Goal: Transaction & Acquisition: Subscribe to service/newsletter

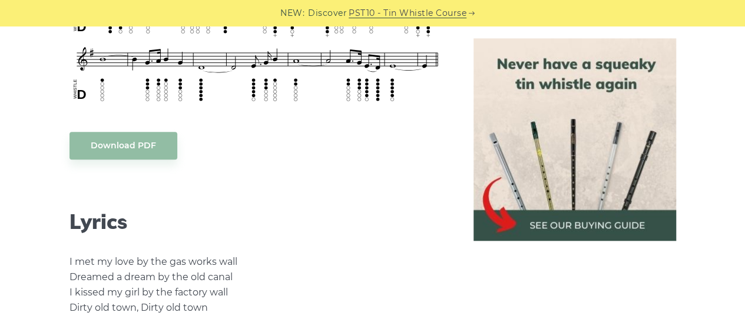
scroll to position [412, 0]
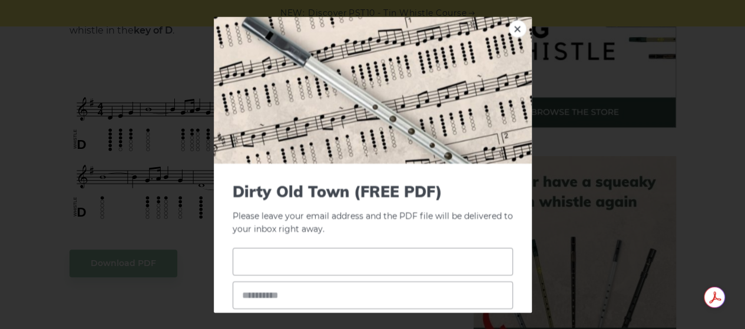
click at [264, 266] on input "text" at bounding box center [373, 263] width 280 height 28
type input "*****"
click at [278, 293] on input "email" at bounding box center [373, 296] width 280 height 28
type input "**********"
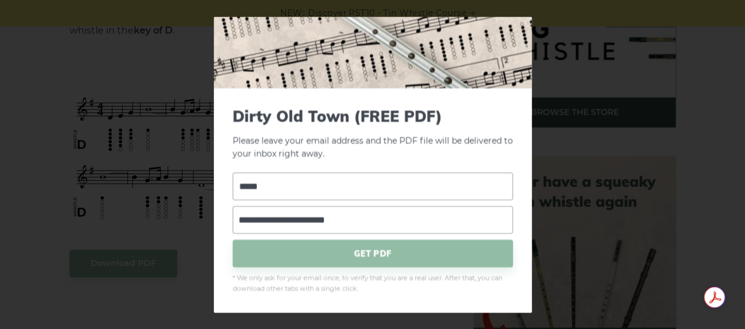
scroll to position [75, 0]
click at [369, 247] on span "GET PDF" at bounding box center [373, 254] width 280 height 28
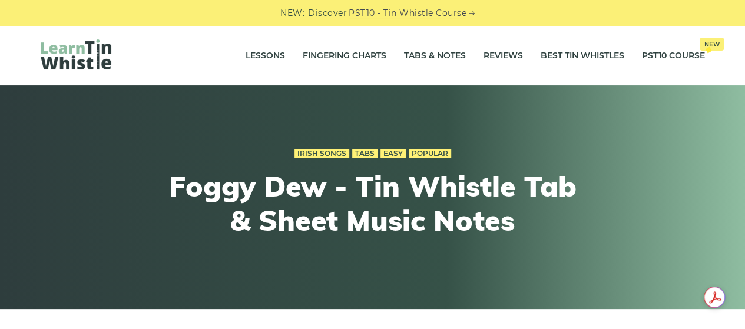
click at [91, 67] on img at bounding box center [76, 54] width 71 height 30
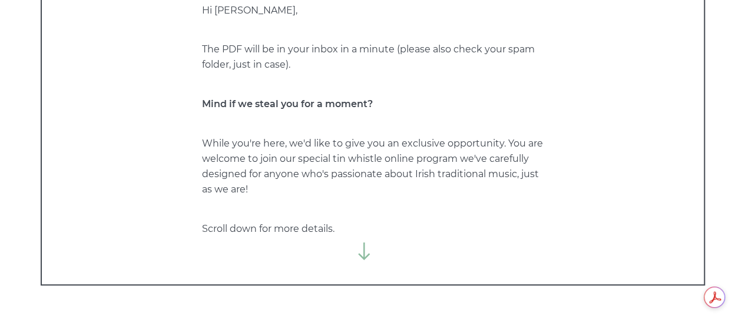
scroll to position [177, 0]
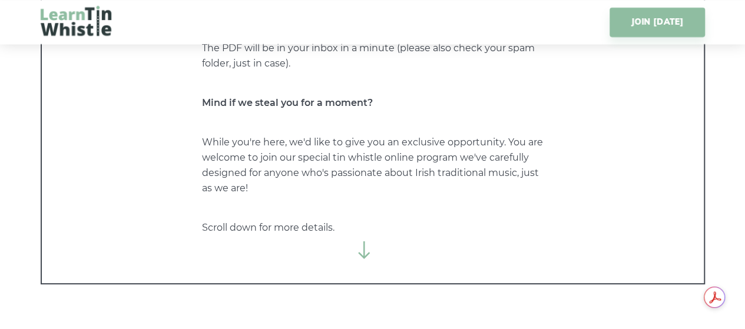
click at [363, 250] on icon at bounding box center [365, 251] width 18 height 18
click at [363, 254] on icon at bounding box center [365, 251] width 18 height 18
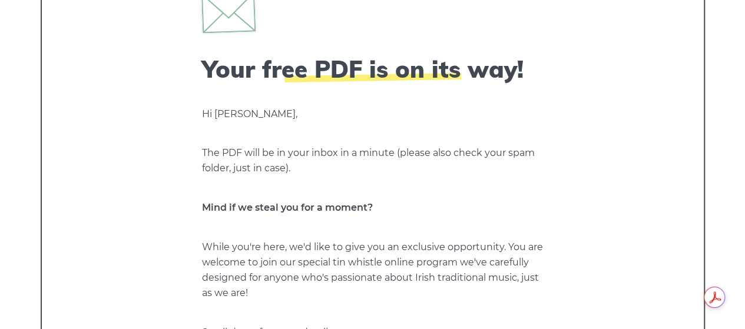
scroll to position [0, 0]
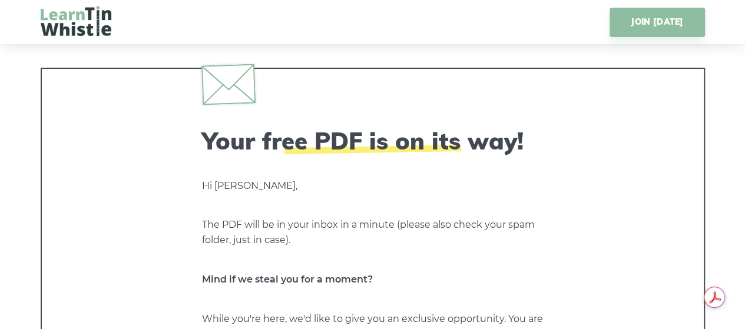
click at [55, 31] on img at bounding box center [76, 21] width 71 height 30
click at [63, 17] on img at bounding box center [76, 21] width 71 height 30
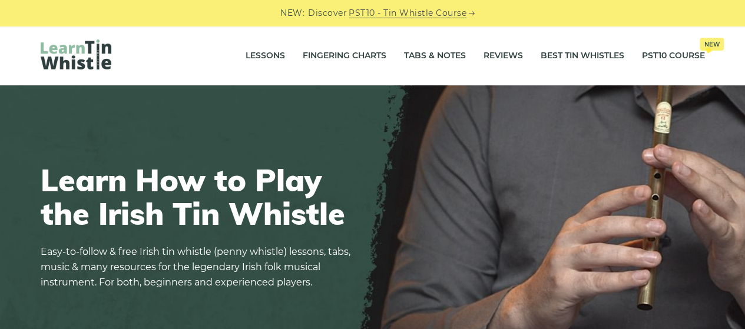
scroll to position [59, 0]
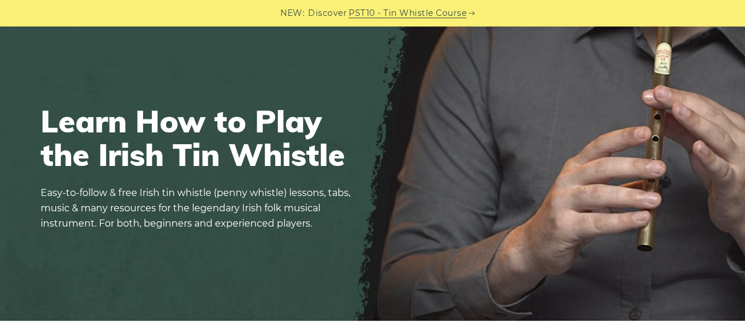
click at [411, 12] on link "PST10 - Tin Whistle Course" at bounding box center [408, 13] width 118 height 14
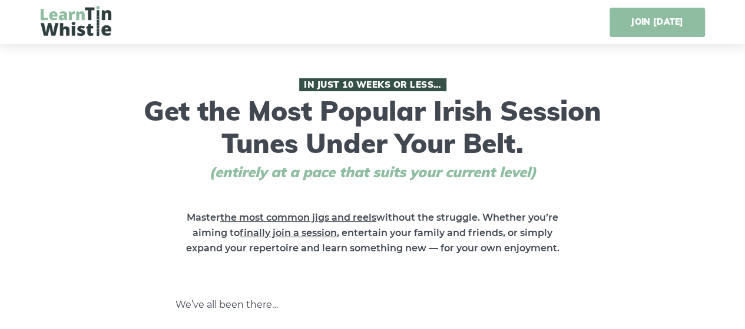
click at [659, 24] on link "JOIN [DATE]" at bounding box center [657, 22] width 95 height 29
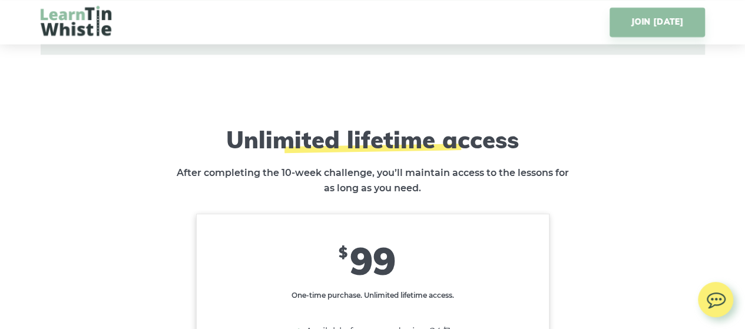
scroll to position [6981, 0]
